Goal: Task Accomplishment & Management: Use online tool/utility

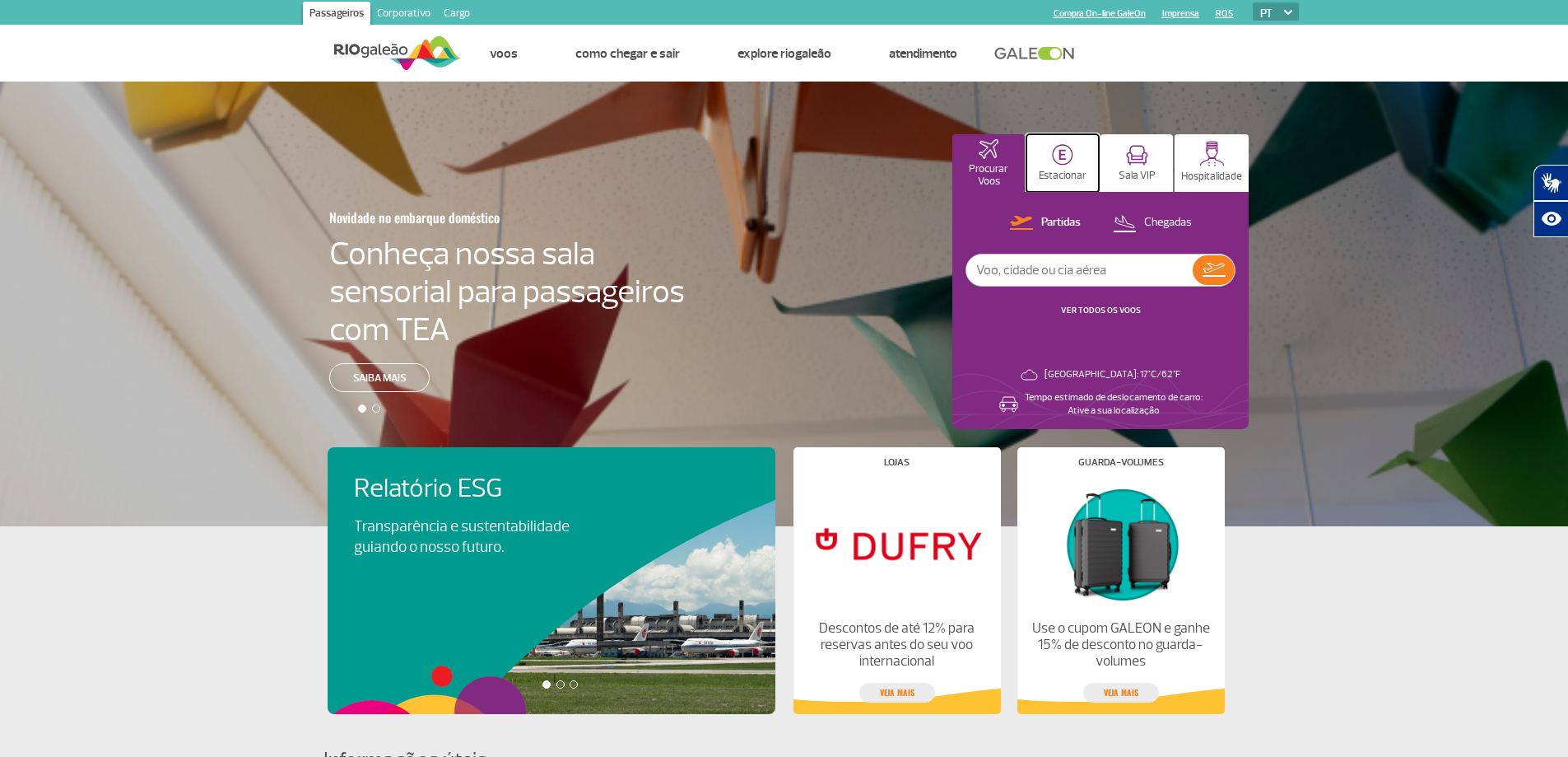
click at [1078, 162] on button "Estacionar" at bounding box center [1063, 163] width 72 height 58
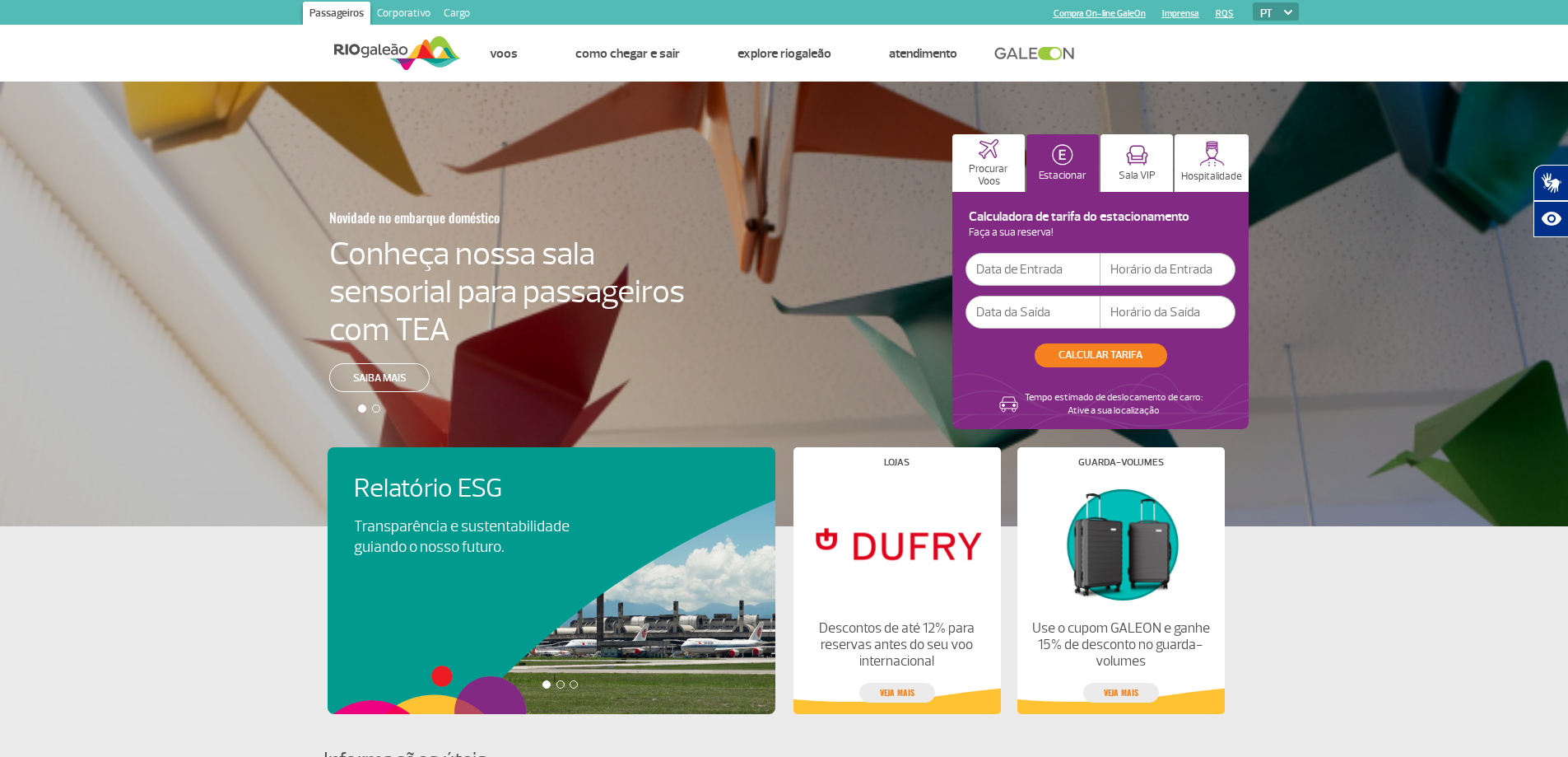
click at [1028, 270] on input "text" at bounding box center [1033, 269] width 135 height 33
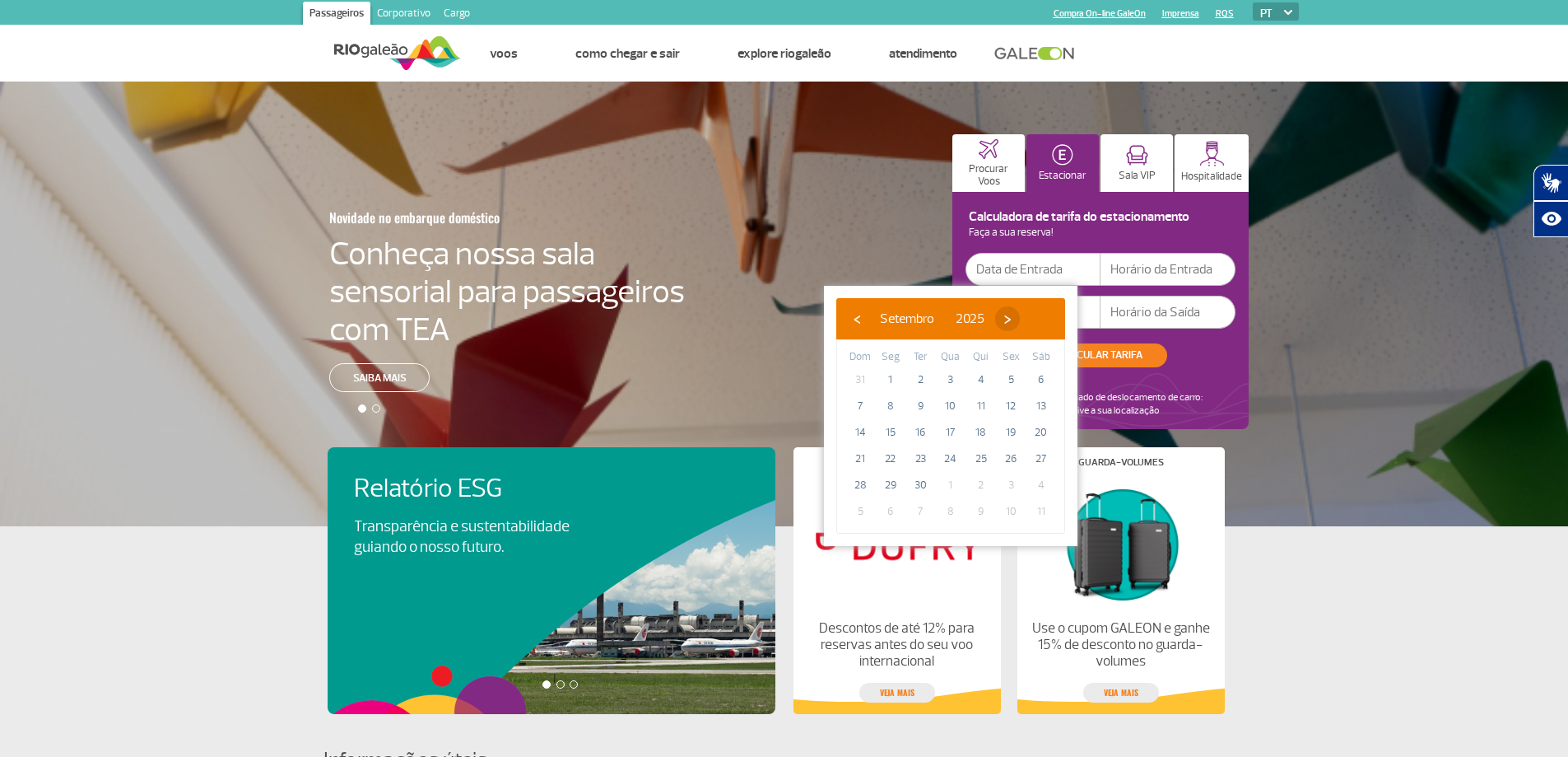
click at [1020, 320] on span "›" at bounding box center [1007, 319] width 25 height 25
click at [949, 381] on span "1" at bounding box center [950, 379] width 27 height 27
type input "[DATE]"
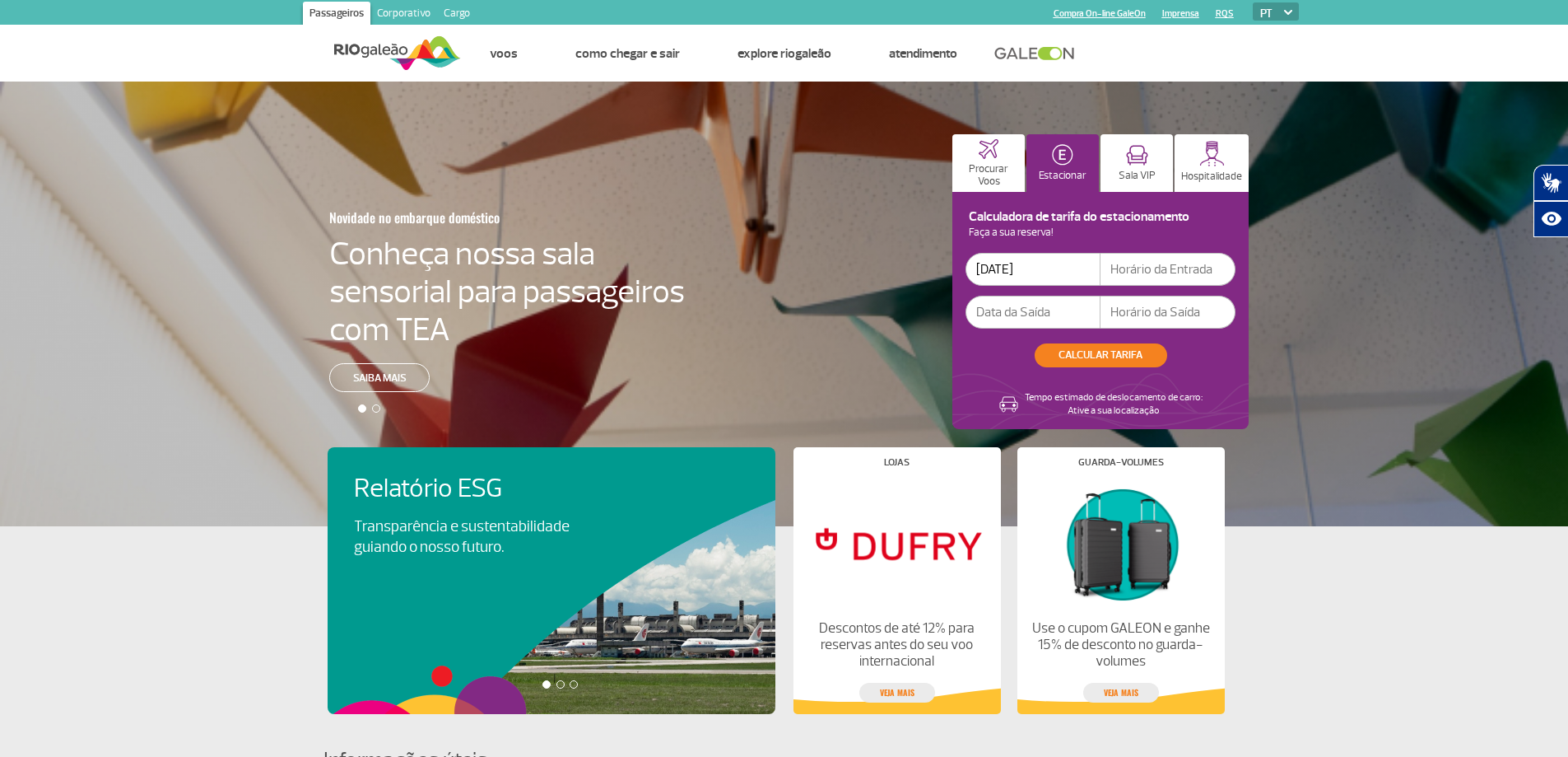
click at [1015, 318] on input "text" at bounding box center [1033, 312] width 135 height 33
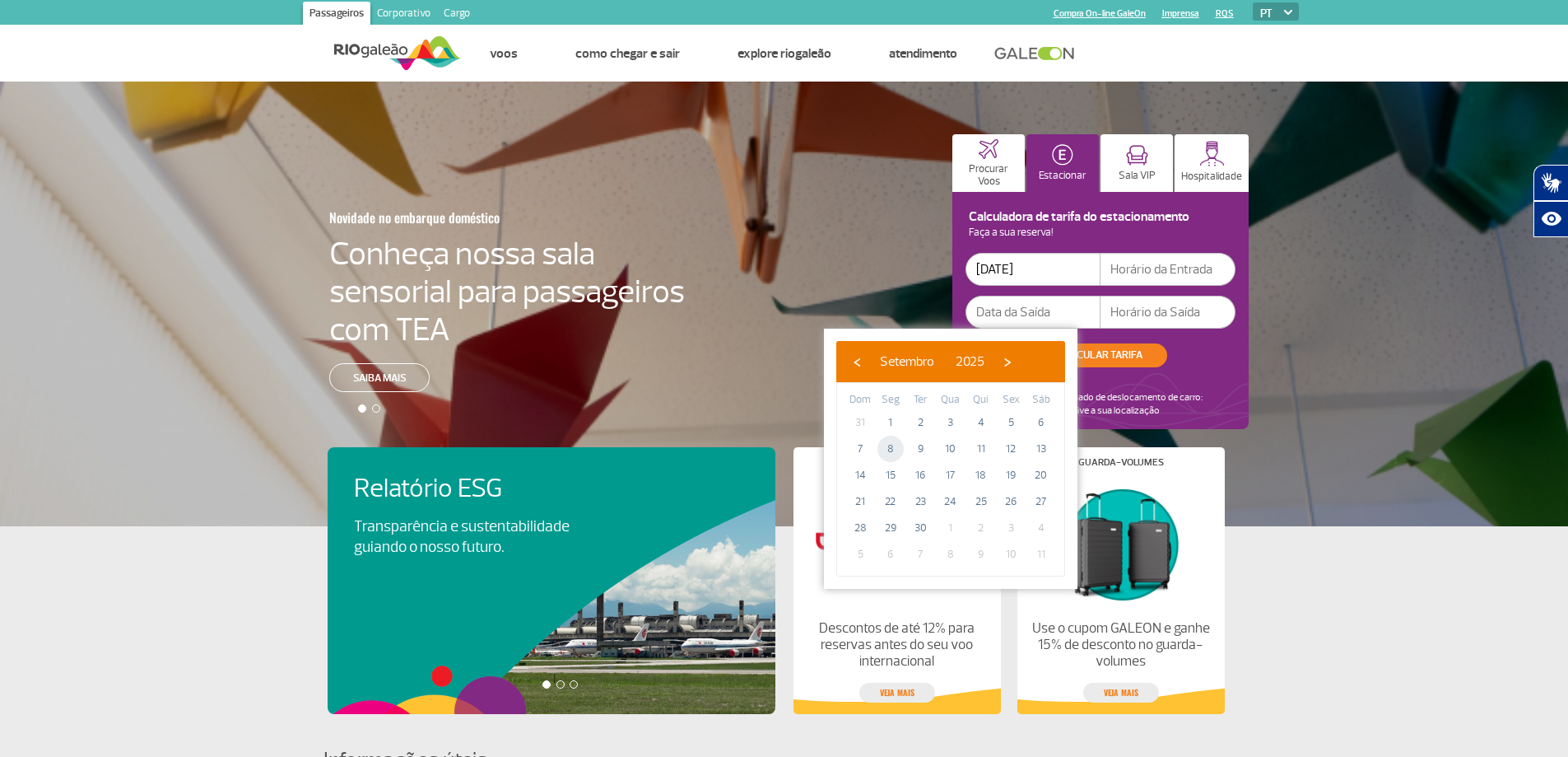
click at [902, 451] on span "8" at bounding box center [891, 449] width 27 height 27
type input "[DATE]"
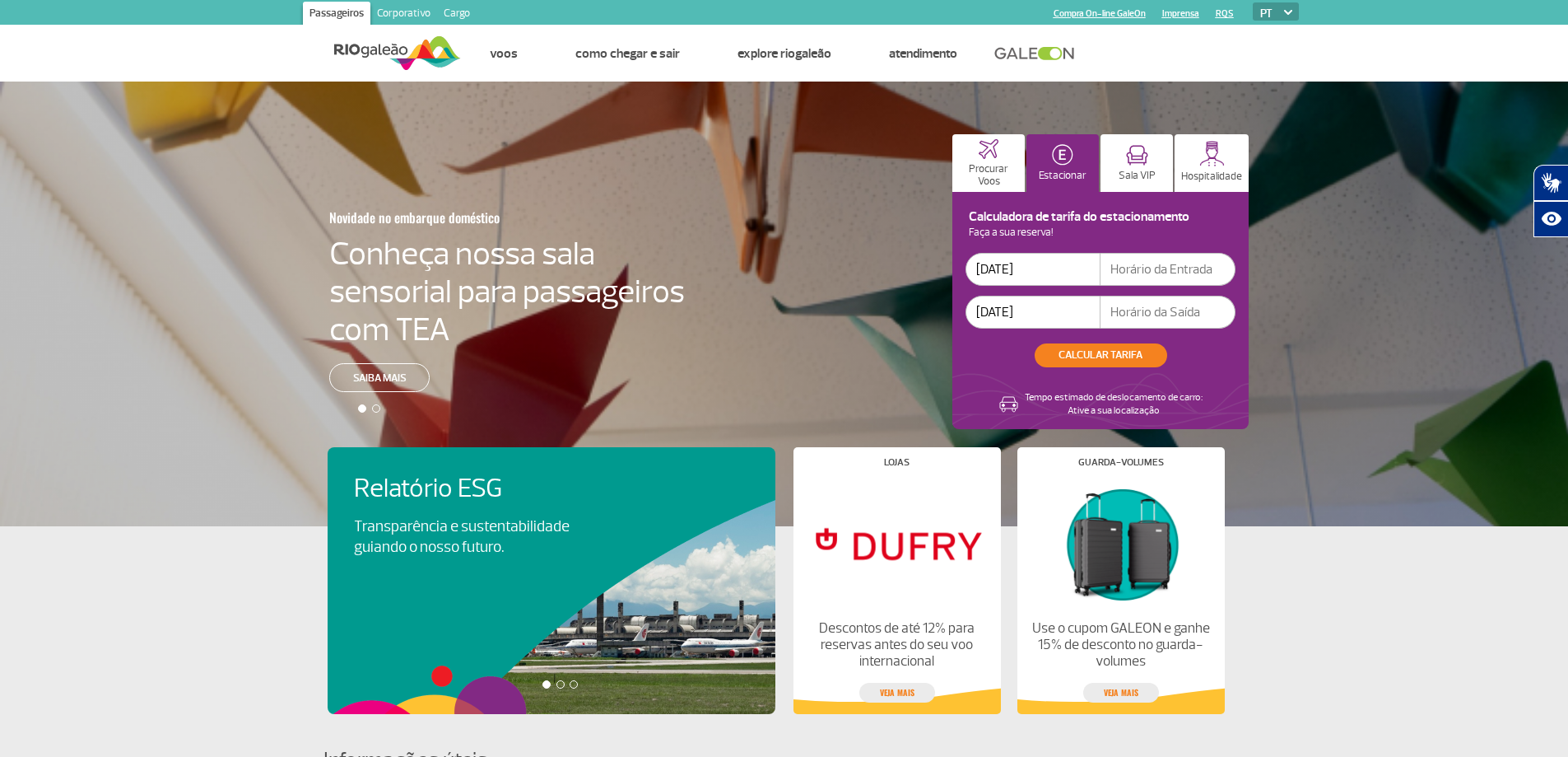
click at [1141, 276] on input "text" at bounding box center [1169, 269] width 135 height 33
type input "15:00"
type input "18:00"
click button "CALCULAR TARIFA" at bounding box center [1101, 355] width 133 height 24
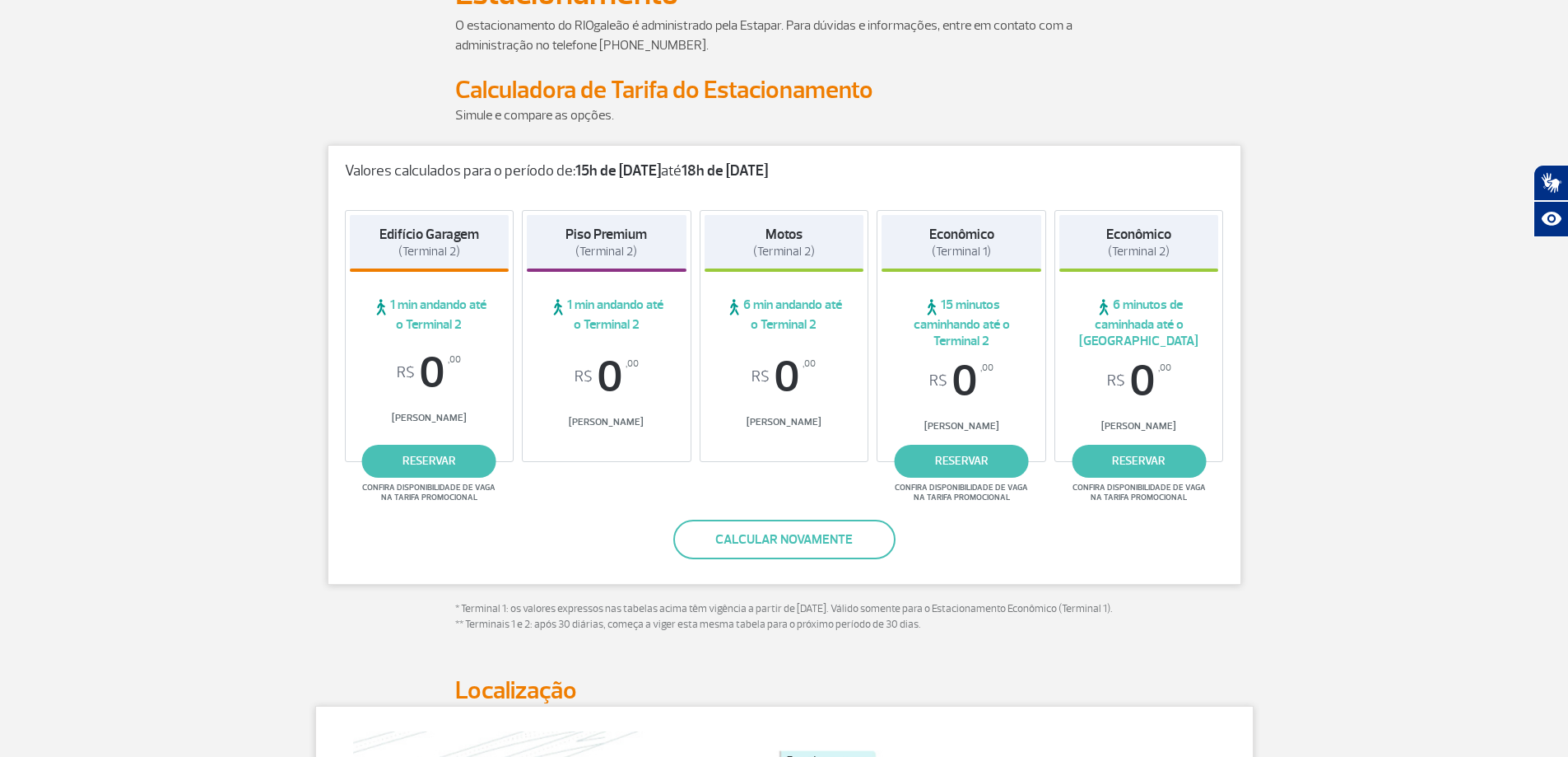
scroll to position [165, 0]
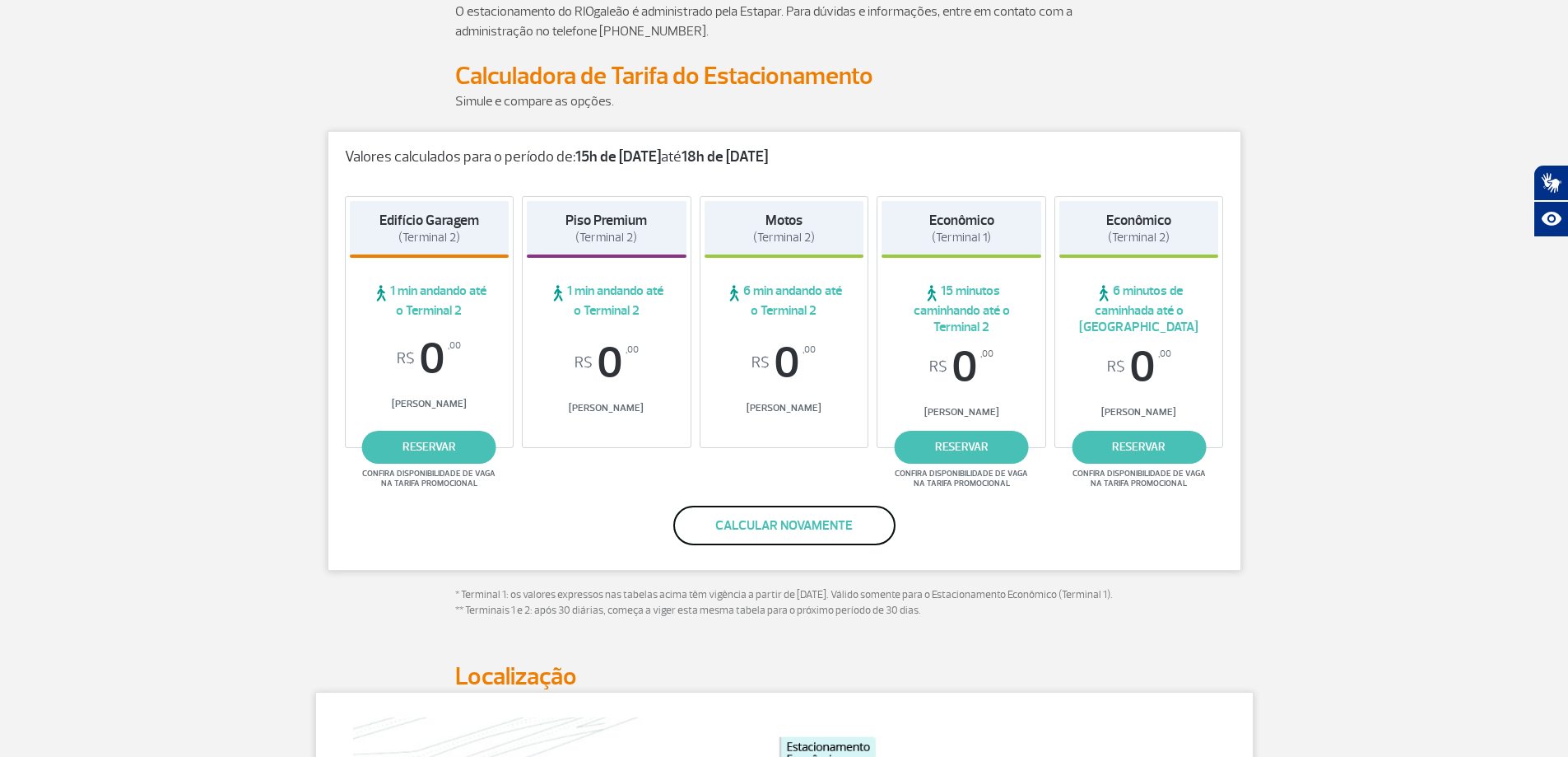
click at [806, 521] on button "Calcular novamente" at bounding box center [784, 524] width 222 height 39
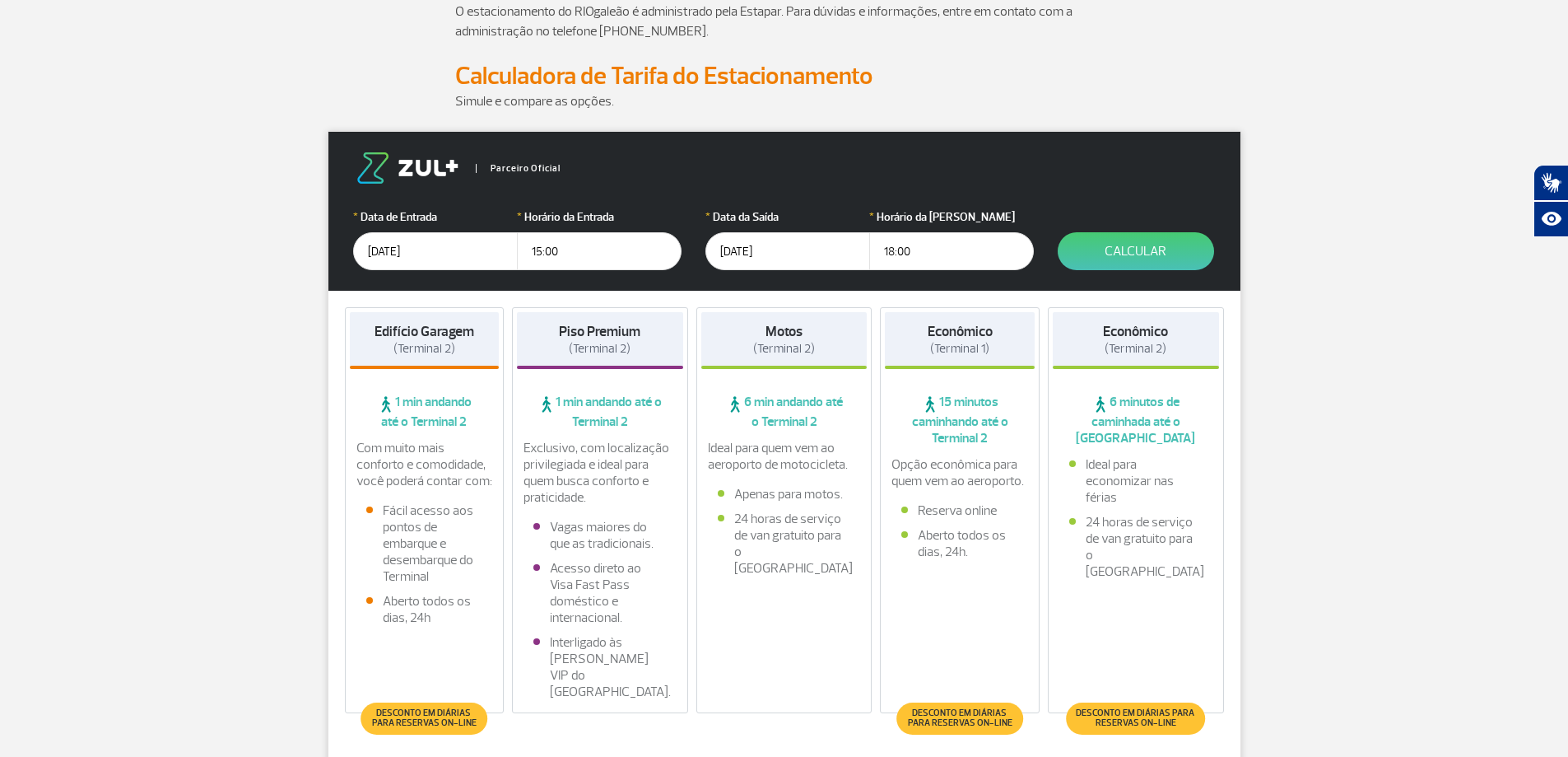
click at [747, 258] on input "[DATE]" at bounding box center [788, 251] width 165 height 38
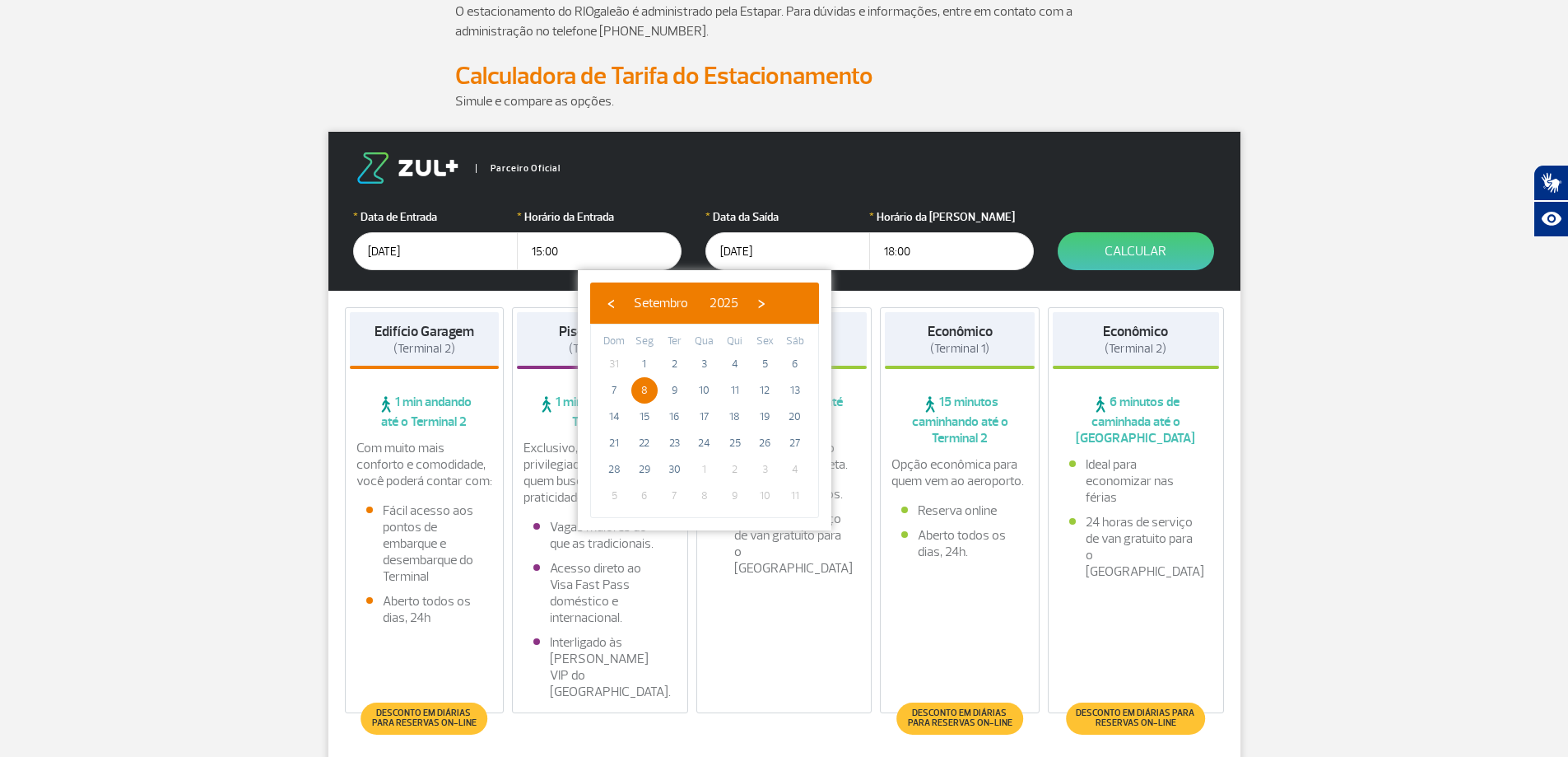
type input "[DATE]"
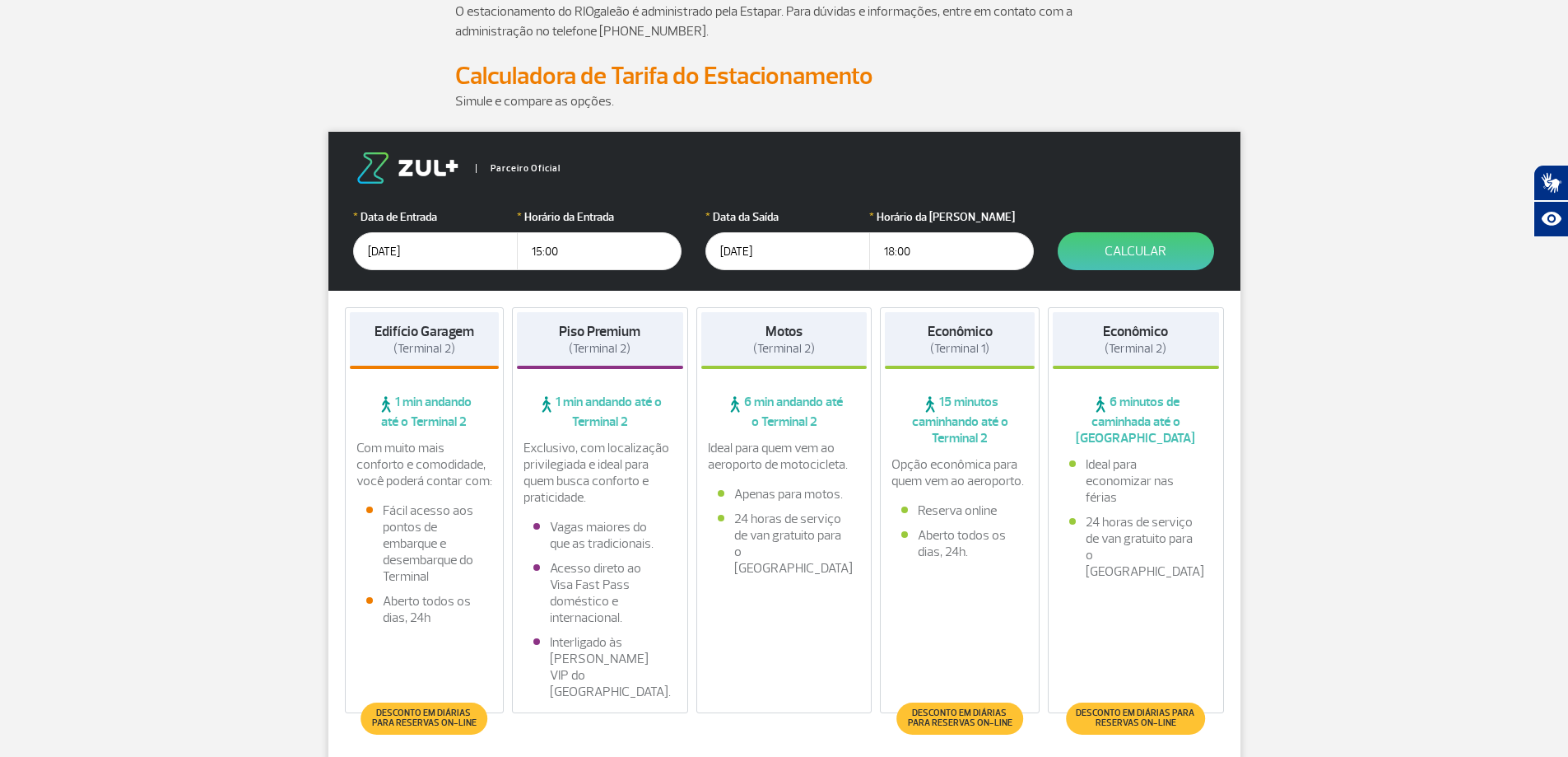
click button "Calcular" at bounding box center [1136, 251] width 157 height 38
